Goal: Entertainment & Leisure: Consume media (video, audio)

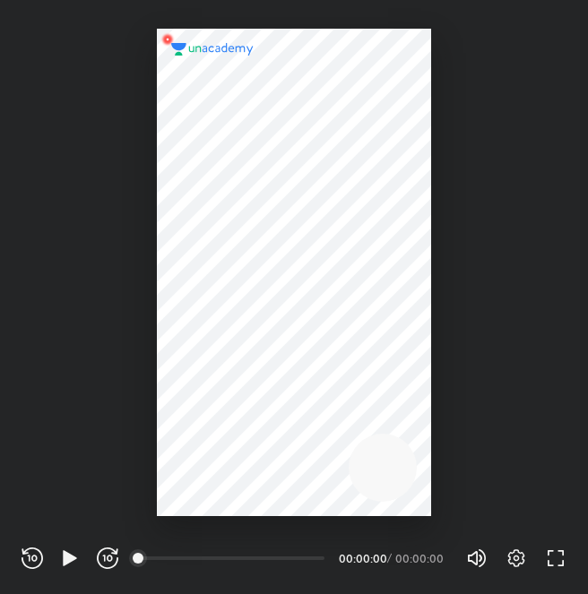
scroll to position [594, 588]
click at [215, 558] on div "00:00" at bounding box center [232, 558] width 185 height 18
click at [68, 554] on icon "button" at bounding box center [69, 557] width 13 height 15
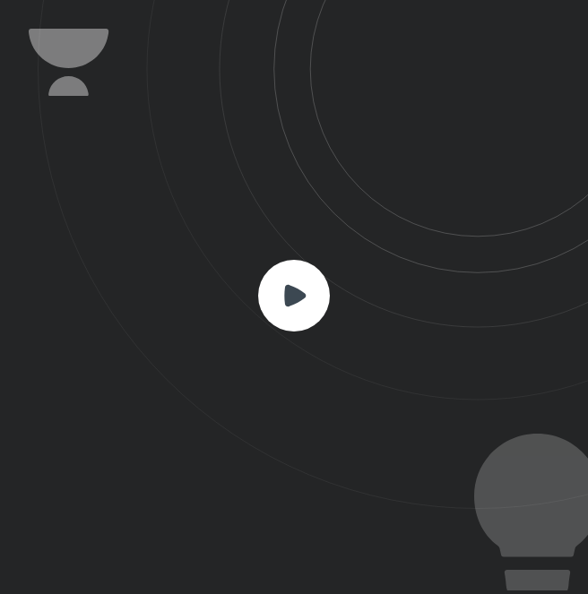
click at [305, 255] on icon at bounding box center [313, 254] width 550 height 509
click at [307, 283] on rect at bounding box center [294, 296] width 72 height 72
click at [298, 305] on rect at bounding box center [294, 296] width 72 height 72
click at [298, 297] on icon at bounding box center [294, 294] width 21 height 21
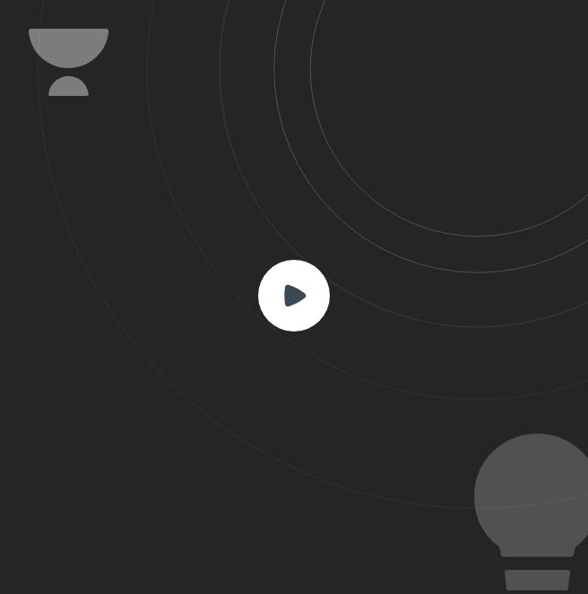
click at [298, 297] on icon at bounding box center [294, 294] width 21 height 21
click at [446, 277] on icon at bounding box center [313, 254] width 550 height 509
click at [270, 303] on rect at bounding box center [294, 296] width 72 height 72
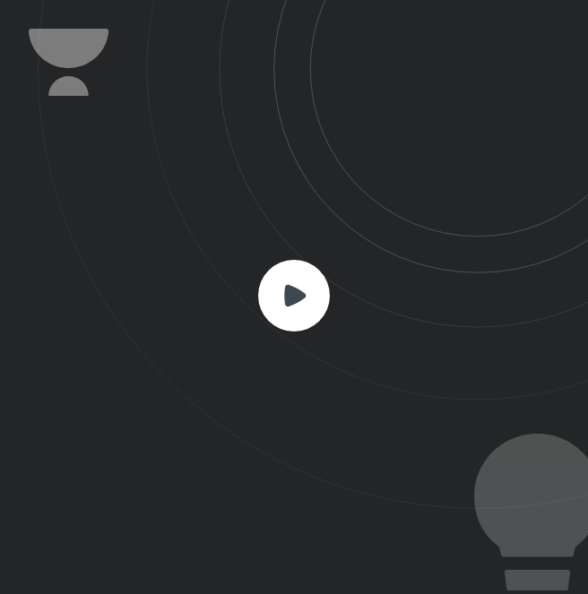
click at [270, 303] on rect at bounding box center [294, 296] width 72 height 72
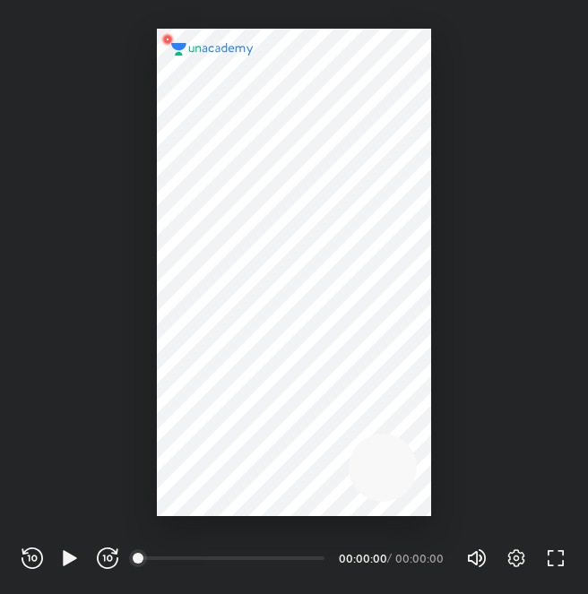
scroll to position [594, 588]
click at [66, 558] on icon "button" at bounding box center [69, 557] width 13 height 15
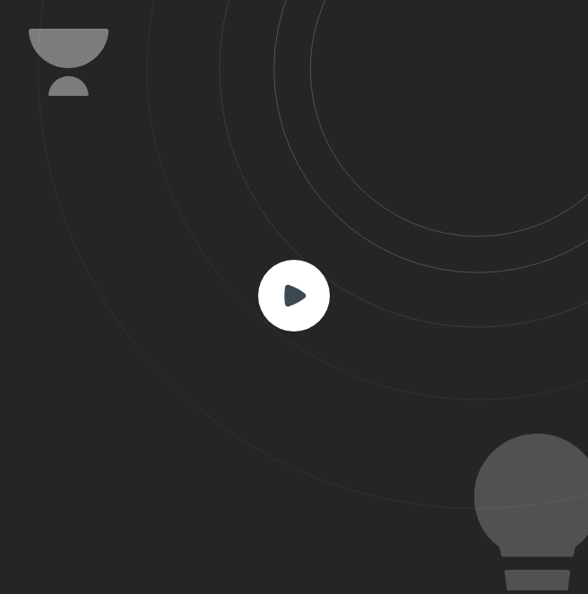
click at [272, 288] on rect at bounding box center [294, 296] width 72 height 72
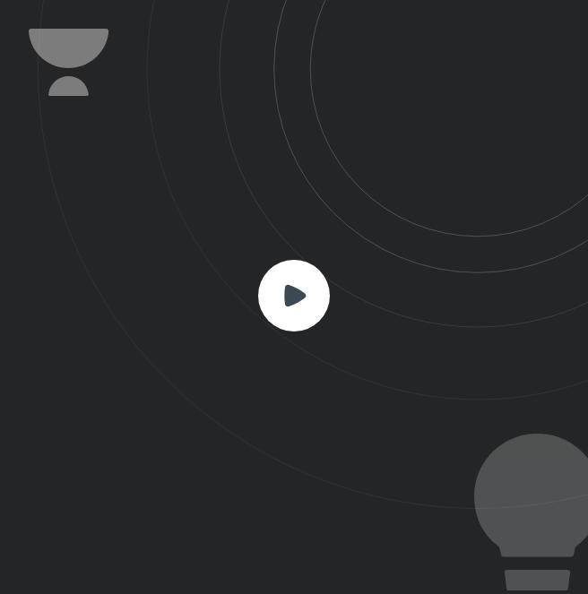
click at [272, 288] on rect at bounding box center [294, 296] width 72 height 72
click at [287, 297] on icon at bounding box center [294, 294] width 21 height 21
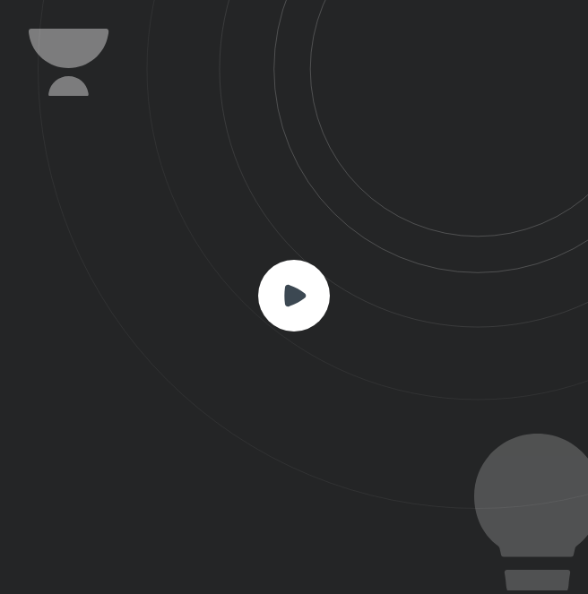
click at [287, 297] on icon at bounding box center [294, 294] width 21 height 21
click at [297, 300] on icon at bounding box center [294, 294] width 21 height 21
click at [281, 300] on rect at bounding box center [294, 296] width 72 height 72
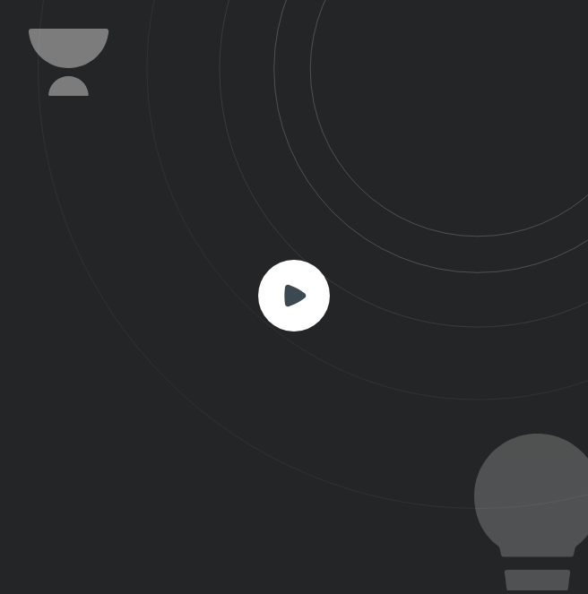
click at [281, 300] on rect at bounding box center [294, 296] width 72 height 72
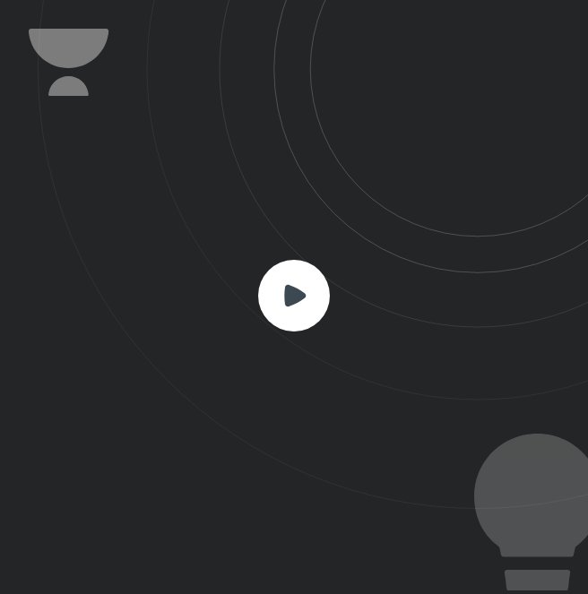
click at [281, 300] on rect at bounding box center [294, 296] width 72 height 72
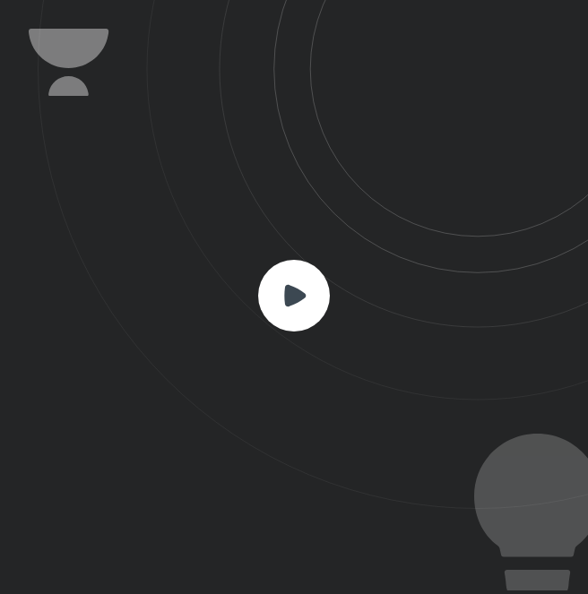
click at [281, 300] on rect at bounding box center [294, 296] width 72 height 72
click at [292, 288] on icon at bounding box center [294, 294] width 21 height 21
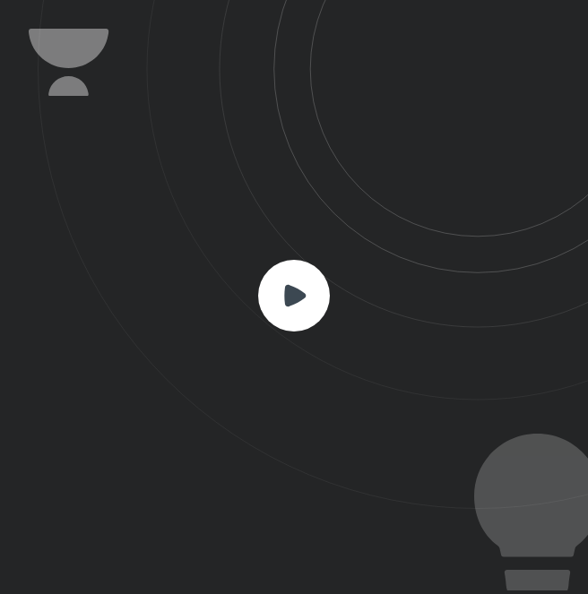
click at [292, 288] on icon at bounding box center [294, 294] width 21 height 21
click at [587, 0] on html "CONNECTING TO 's CLASS REWIND (J) PLAY (K) FORWARD (L) 00:00 00:00:00 / 00:00:0…" at bounding box center [294, 0] width 588 height 0
